Goal: Find specific page/section: Find specific page/section

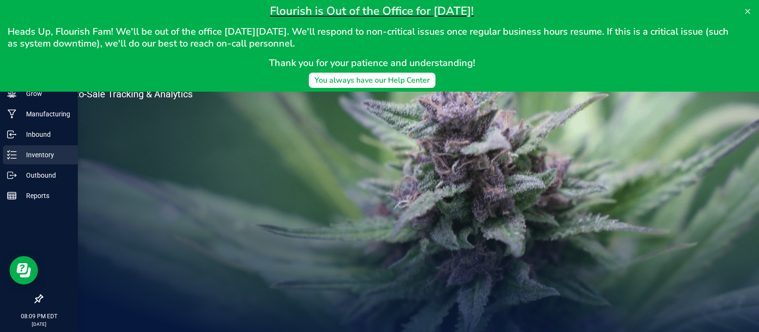
click at [44, 157] on p "Inventory" at bounding box center [45, 154] width 57 height 11
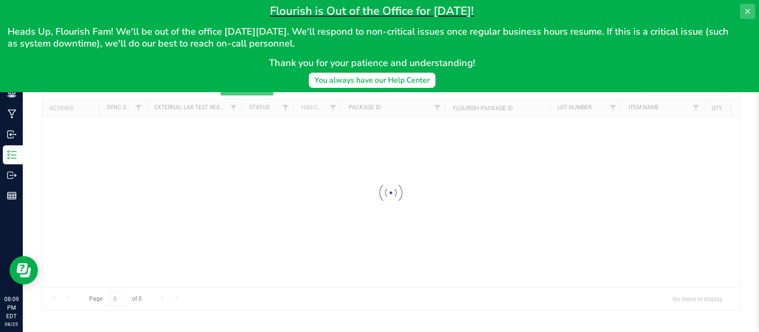
click at [749, 10] on icon at bounding box center [748, 12] width 8 height 8
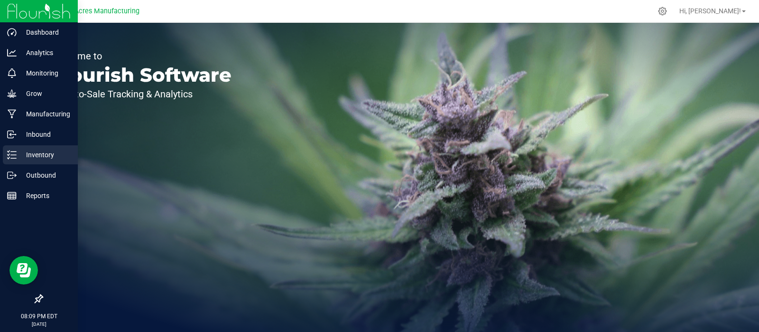
click at [40, 153] on p "Inventory" at bounding box center [45, 154] width 57 height 11
